Goal: Task Accomplishment & Management: Manage account settings

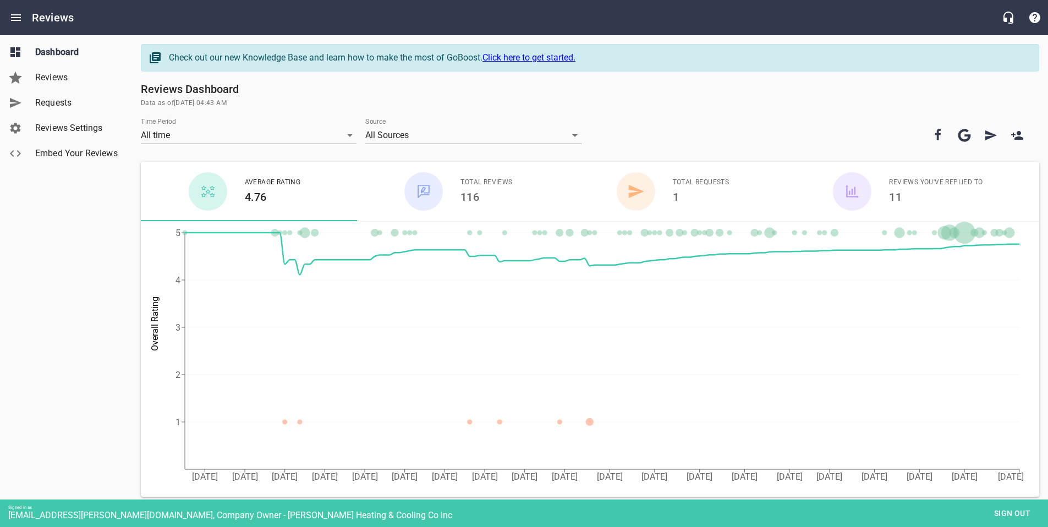
click at [67, 122] on span "Reviews Settings" at bounding box center [77, 128] width 84 height 13
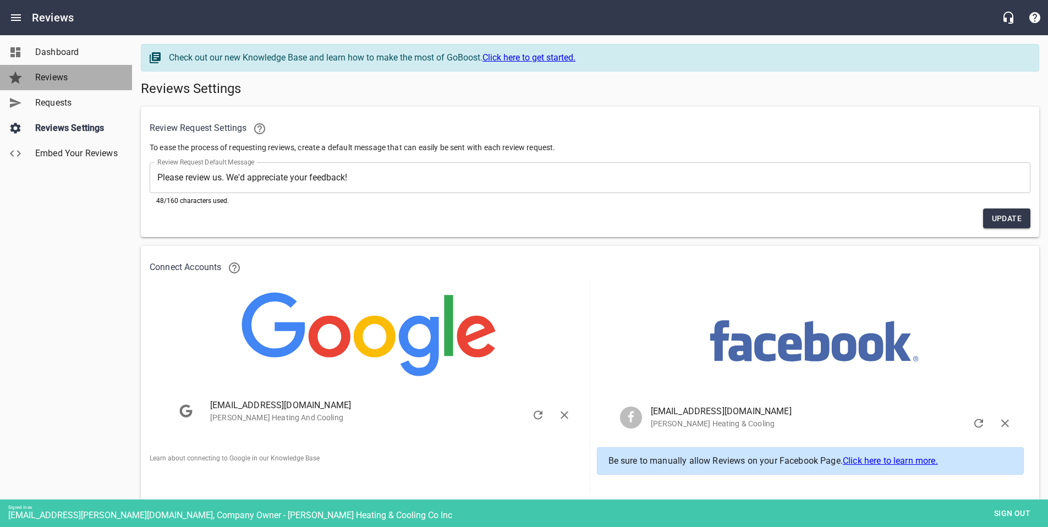
click at [51, 81] on span "Reviews" at bounding box center [77, 77] width 84 height 13
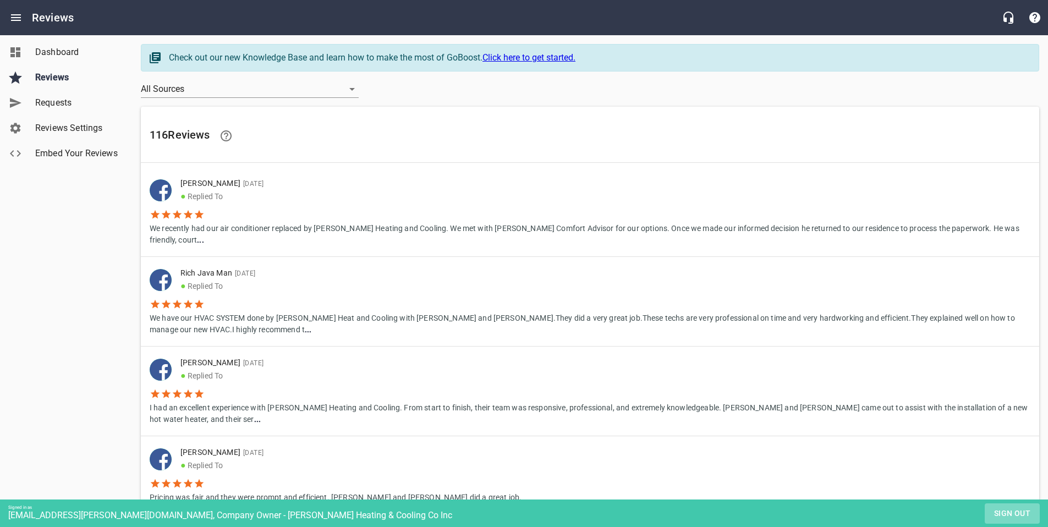
click at [1004, 510] on span "Sign out" at bounding box center [1012, 514] width 46 height 14
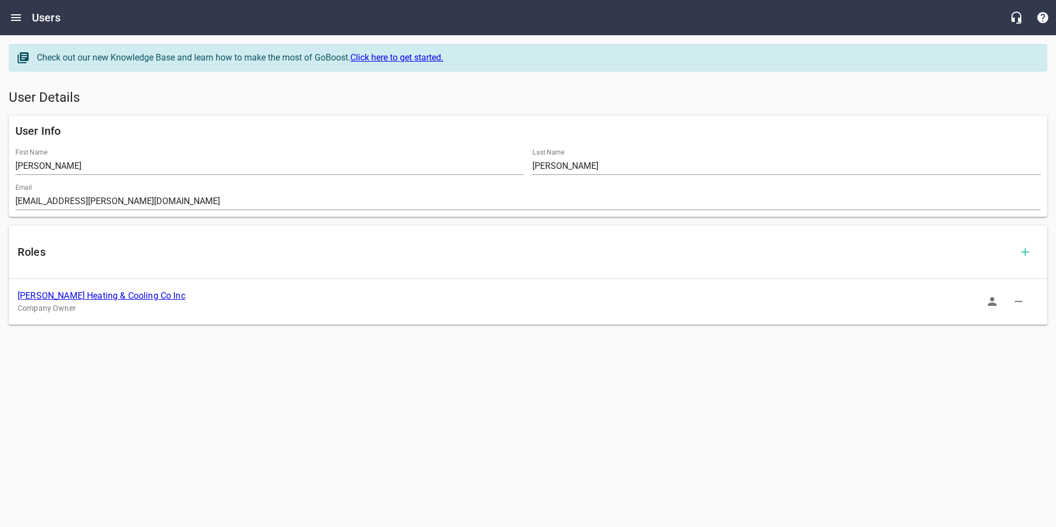
click at [121, 296] on link "[PERSON_NAME] Heating & Cooling Co Inc" at bounding box center [102, 295] width 168 height 10
